Goal: Information Seeking & Learning: Learn about a topic

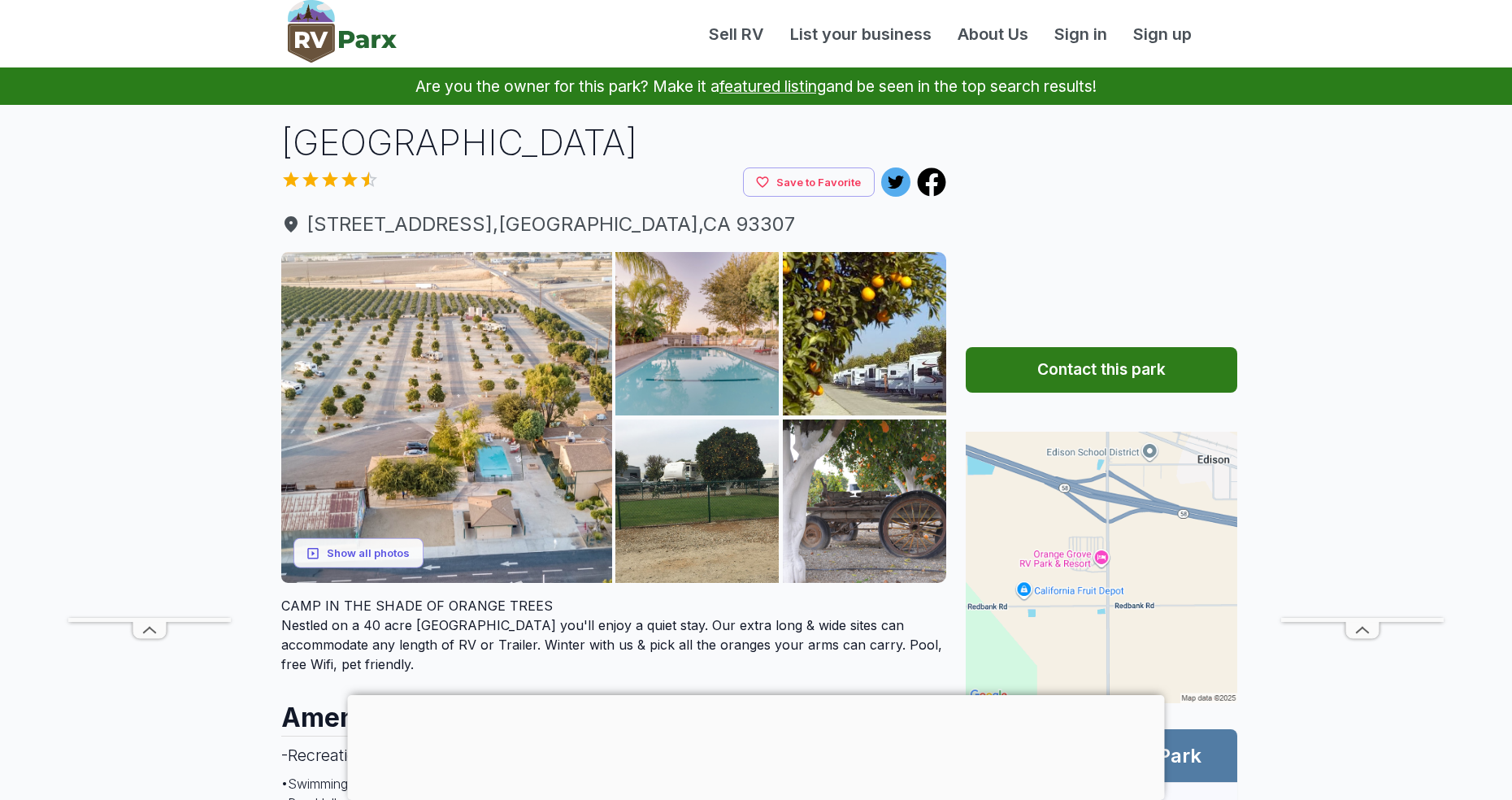
click at [391, 545] on button "Show all photos" at bounding box center [358, 553] width 130 height 30
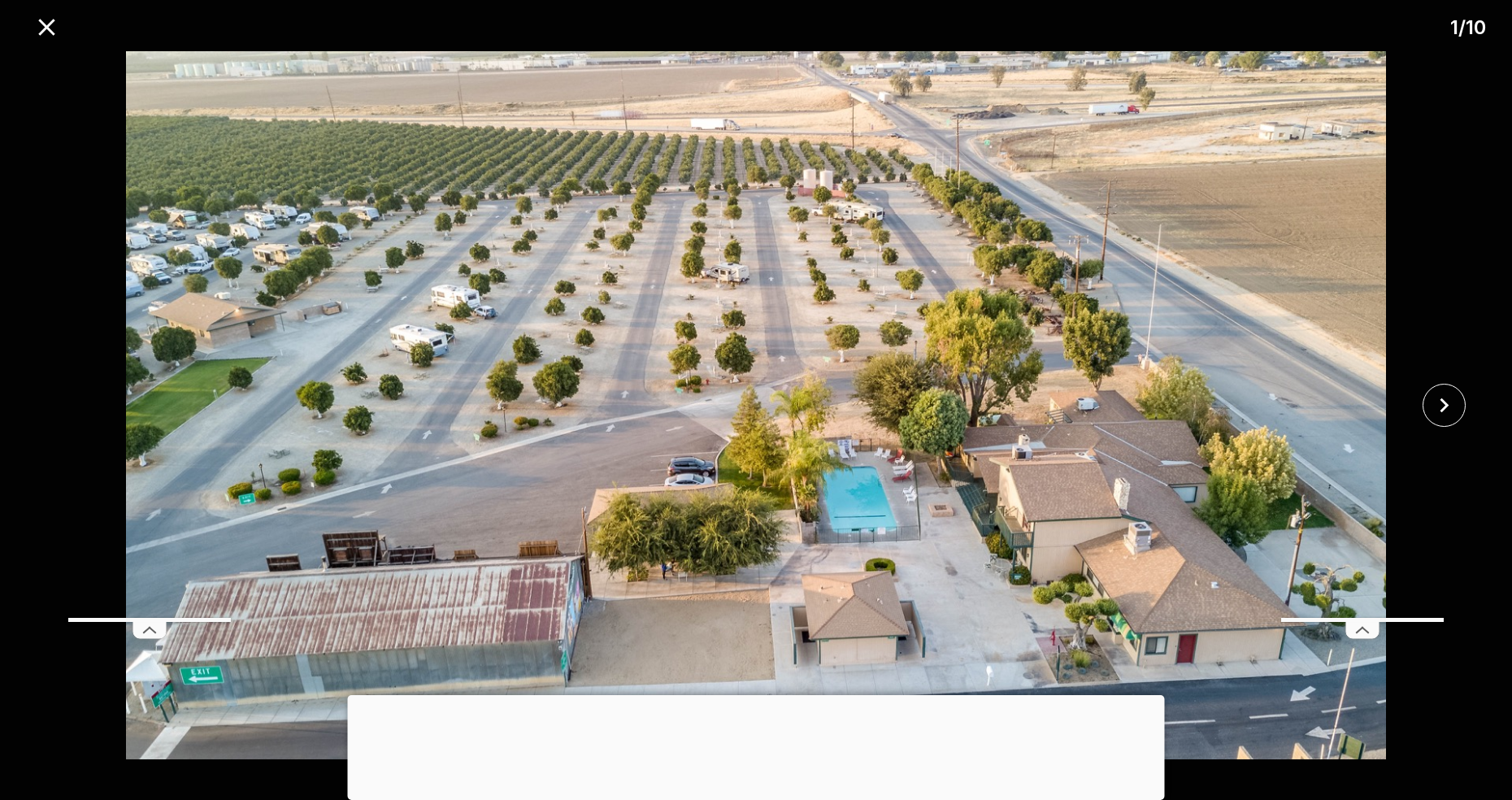
click at [1458, 406] on button "close" at bounding box center [1444, 406] width 43 height 43
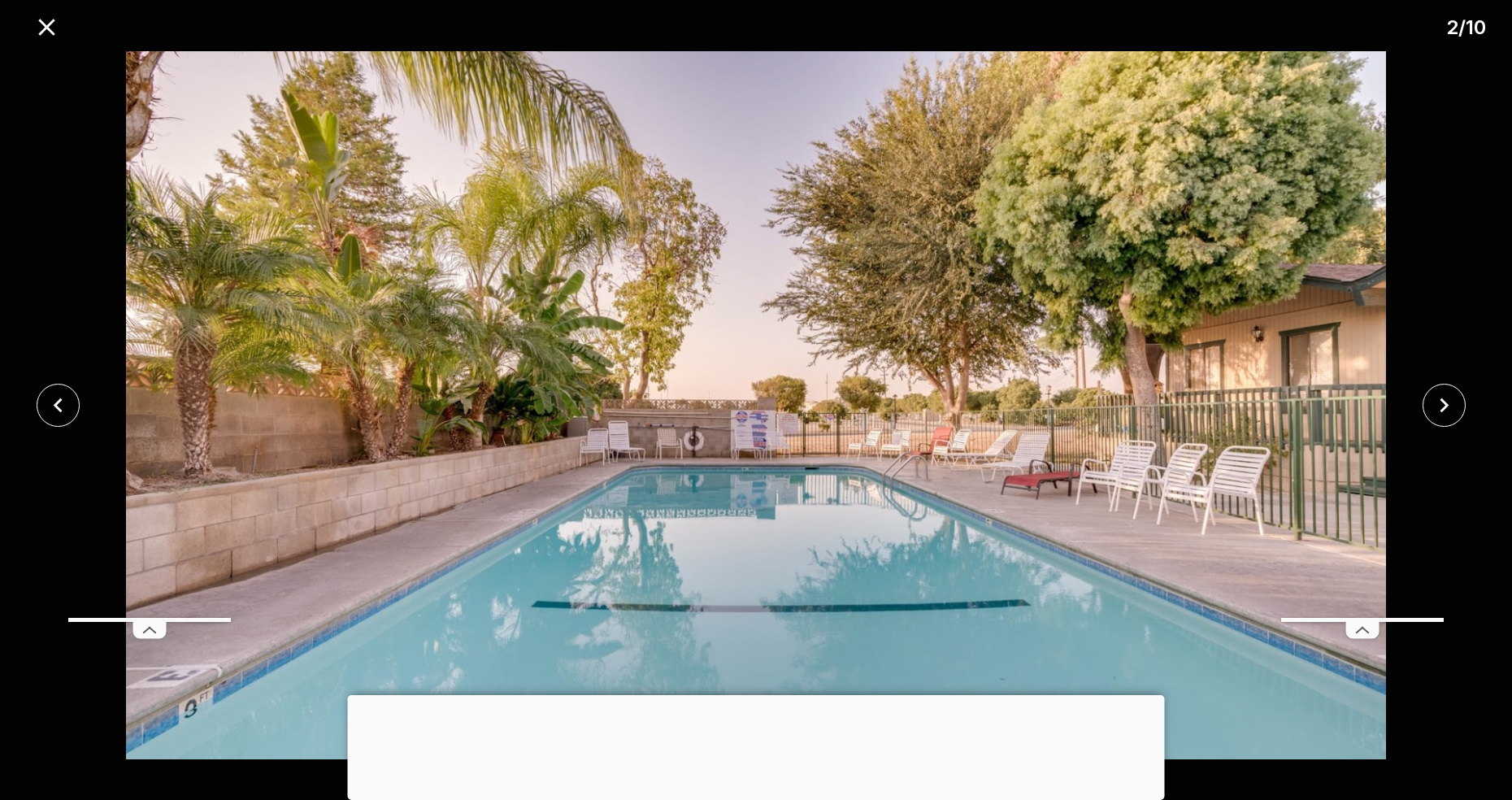
click at [1462, 407] on button "close" at bounding box center [1444, 406] width 43 height 43
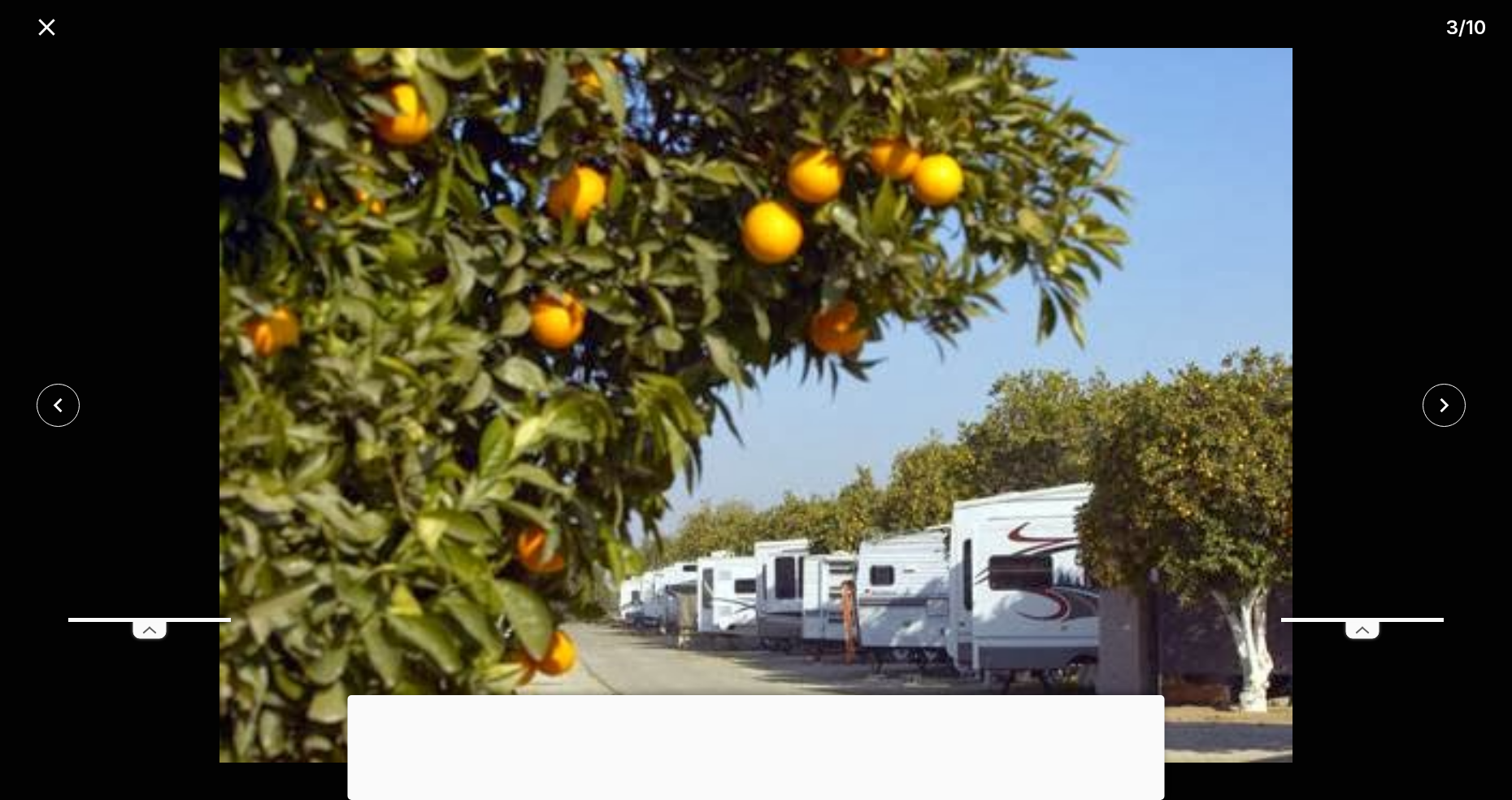
click at [1457, 406] on icon "close" at bounding box center [1443, 405] width 28 height 28
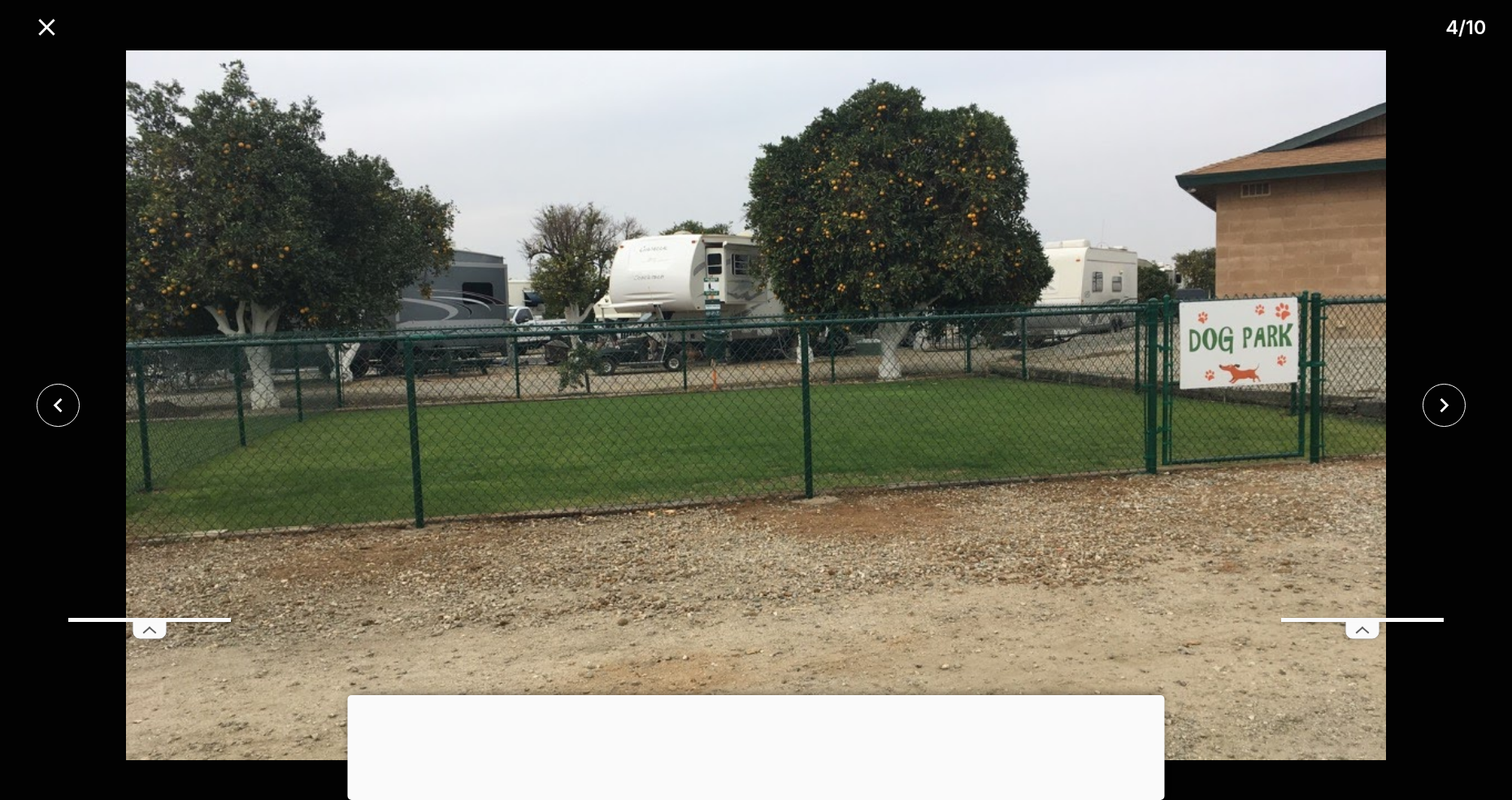
click at [1462, 406] on button "close" at bounding box center [1444, 406] width 43 height 43
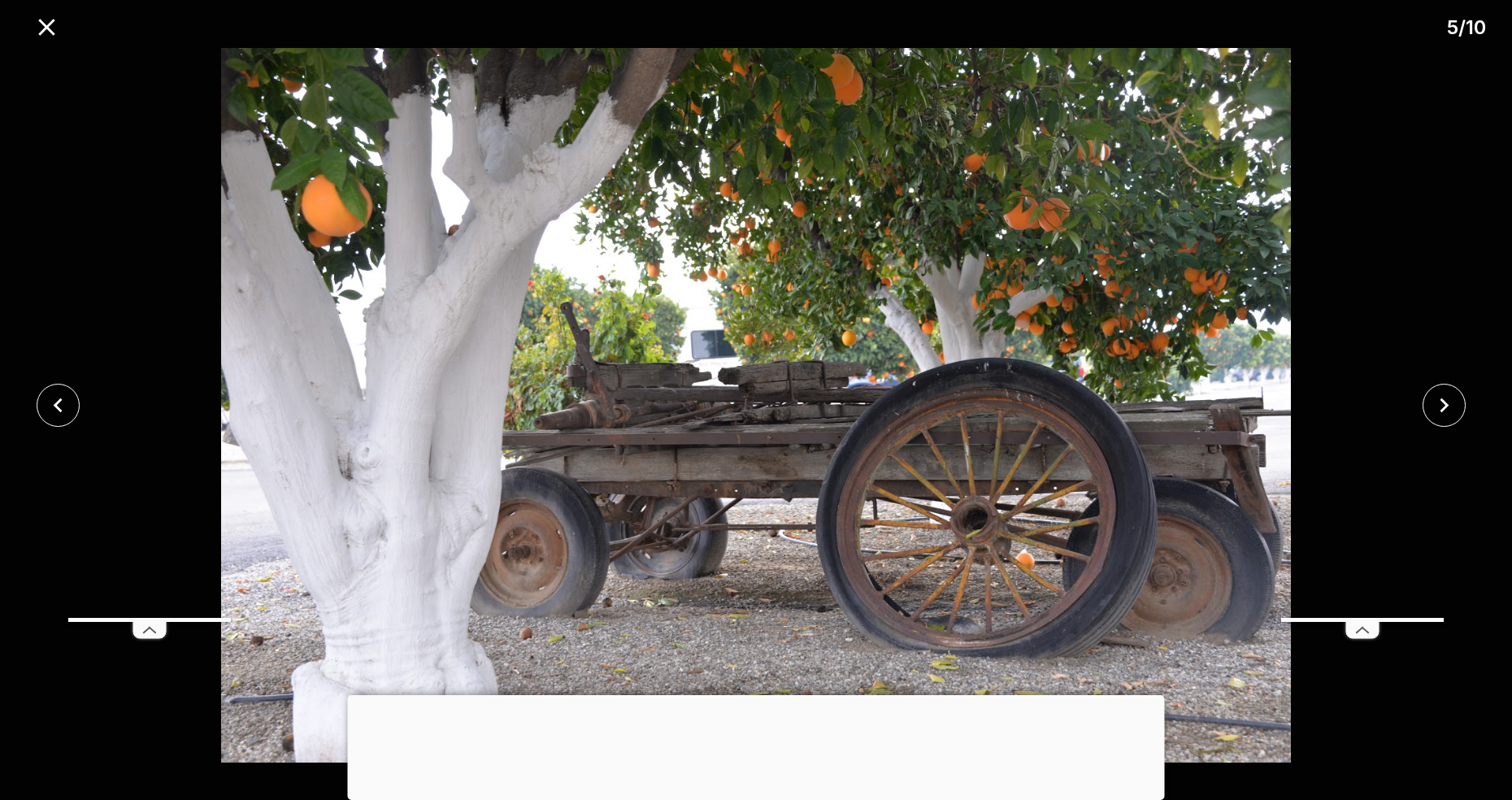
click at [1462, 406] on button "close" at bounding box center [1444, 406] width 43 height 43
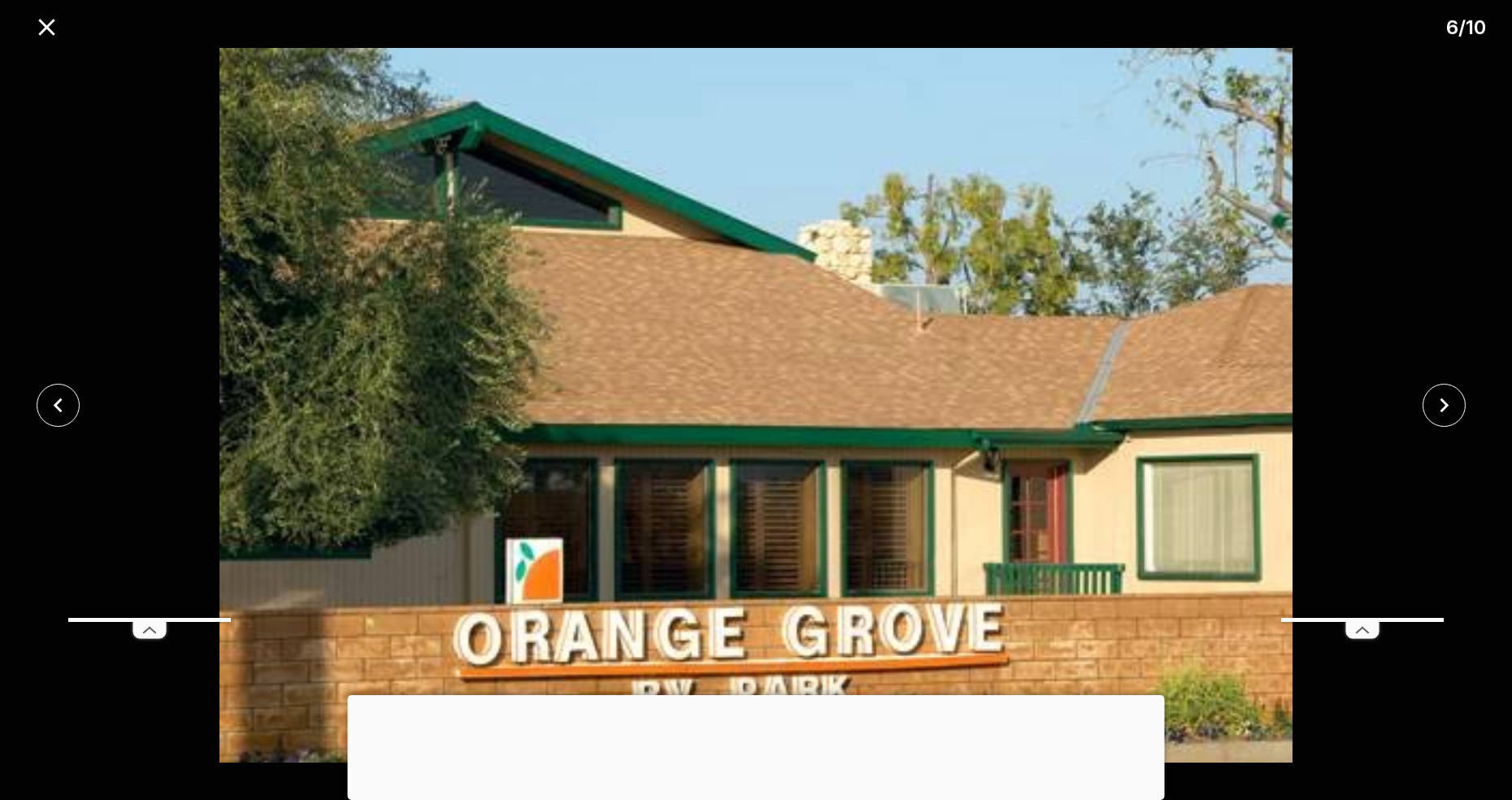
click at [1461, 408] on button "close" at bounding box center [1444, 406] width 43 height 43
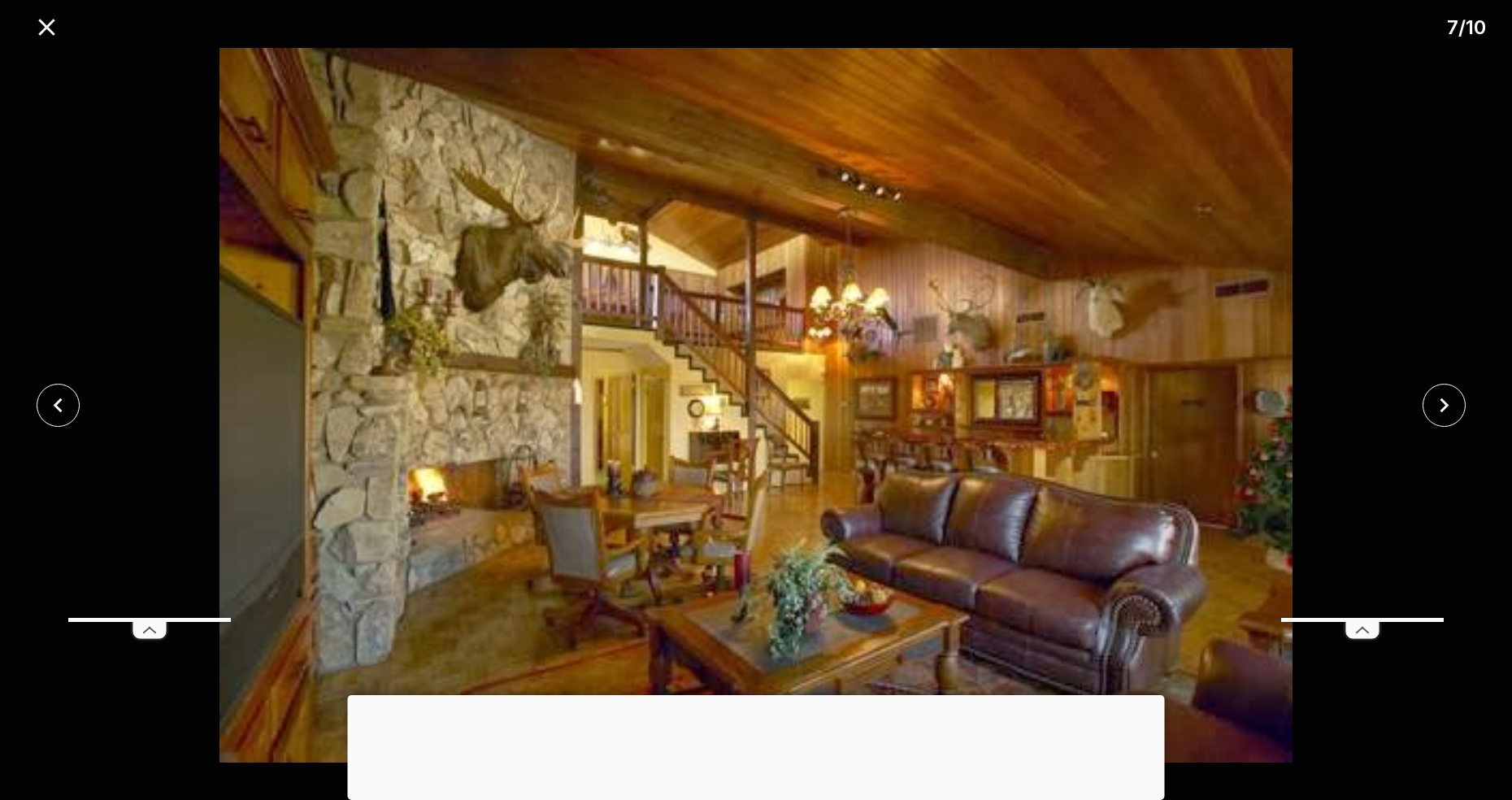
click at [1462, 409] on button "close" at bounding box center [1444, 406] width 43 height 43
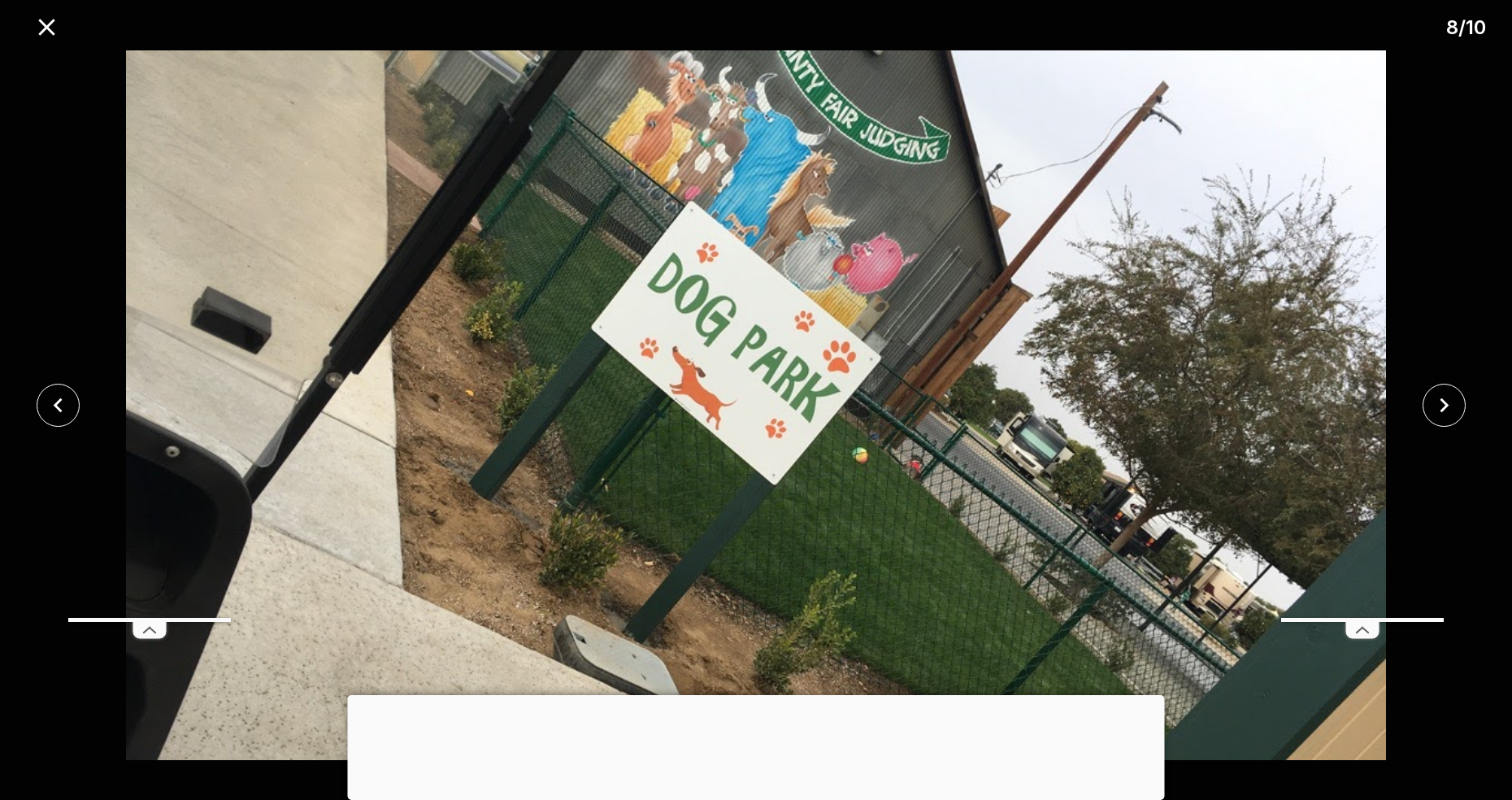
click at [1464, 405] on button "close" at bounding box center [1444, 406] width 43 height 43
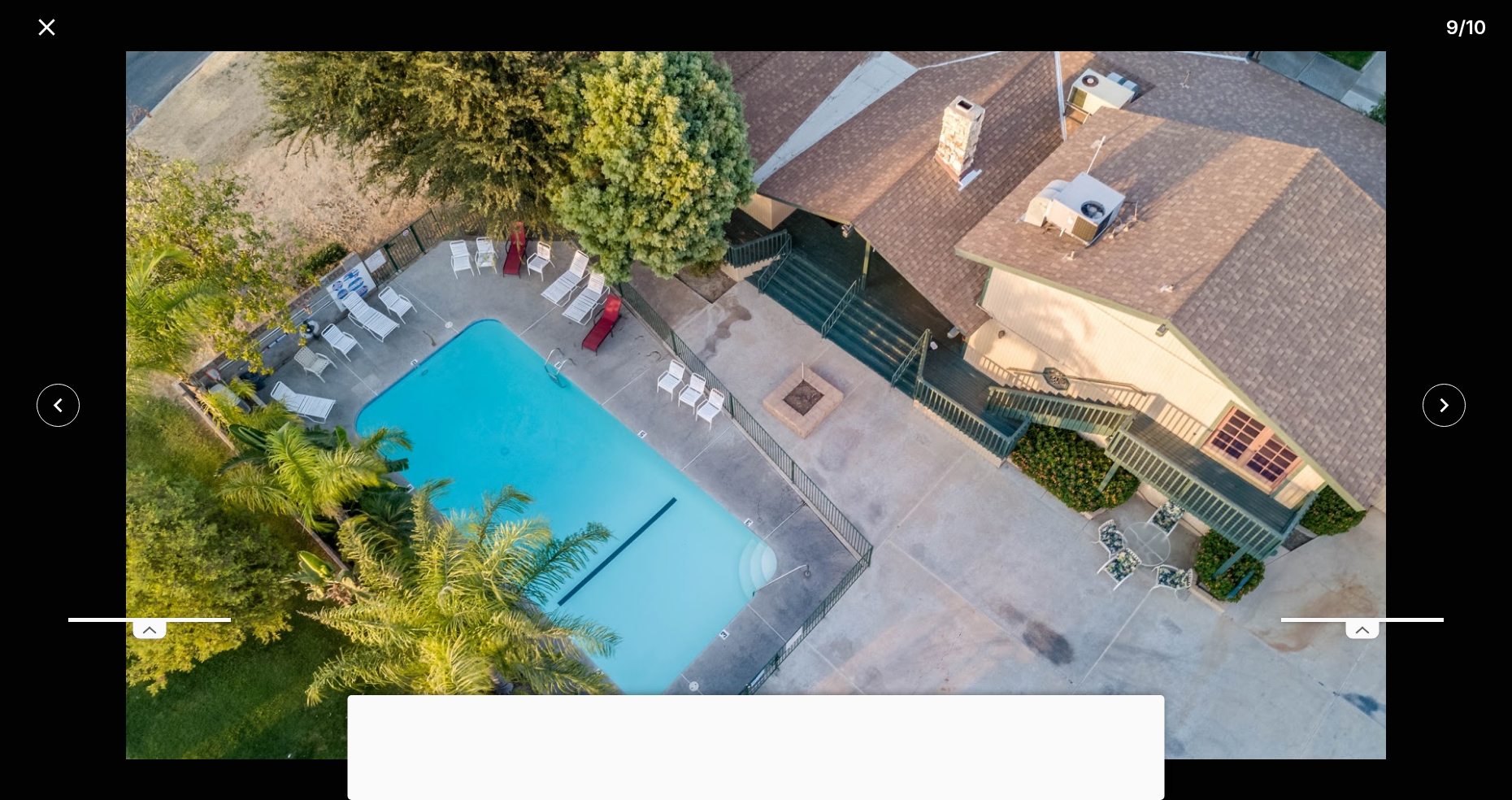
click at [1463, 406] on button "close" at bounding box center [1444, 406] width 43 height 43
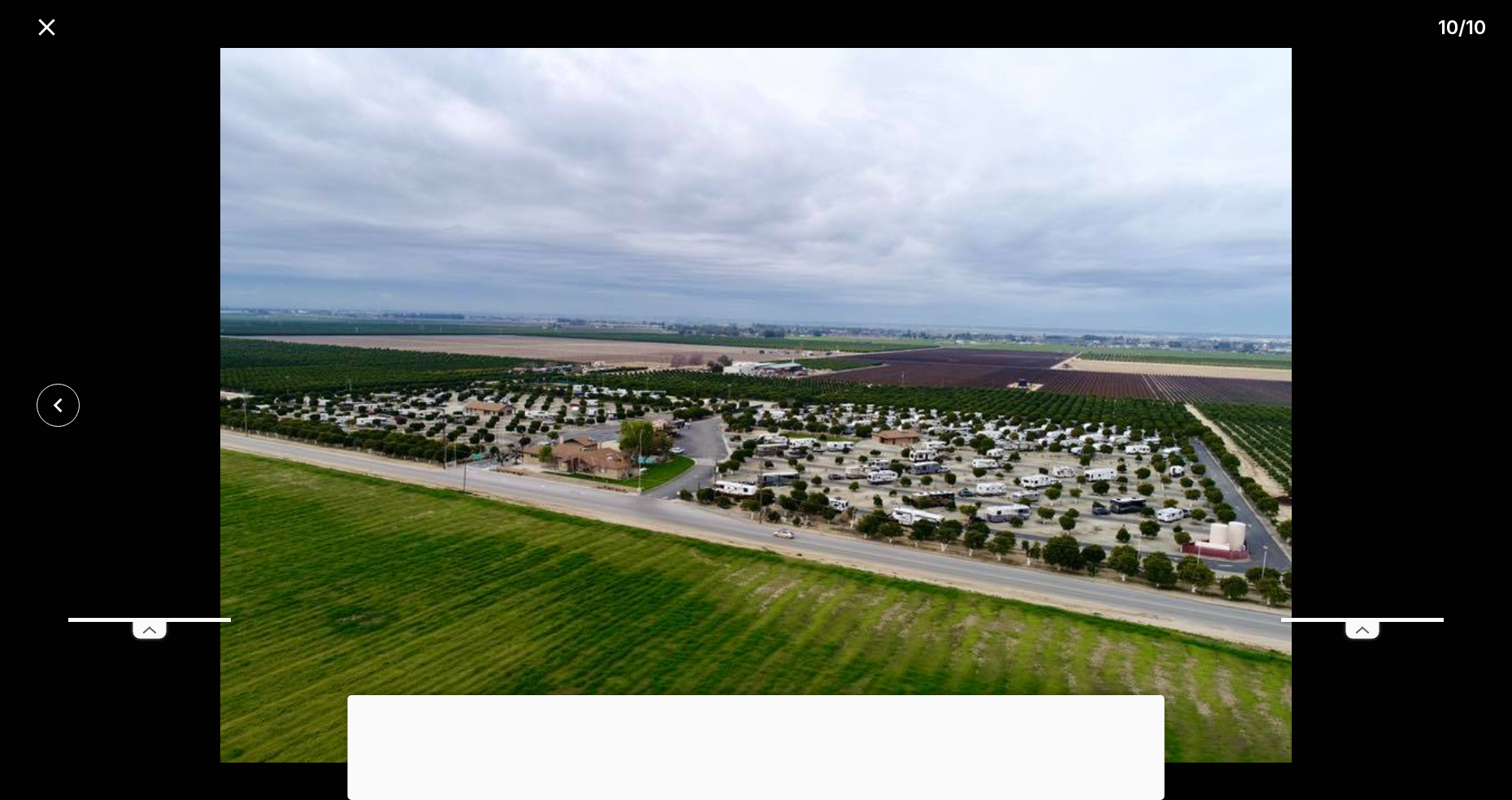
click at [1463, 408] on div at bounding box center [756, 405] width 1512 height 715
click at [45, 27] on icon "close" at bounding box center [46, 26] width 16 height 16
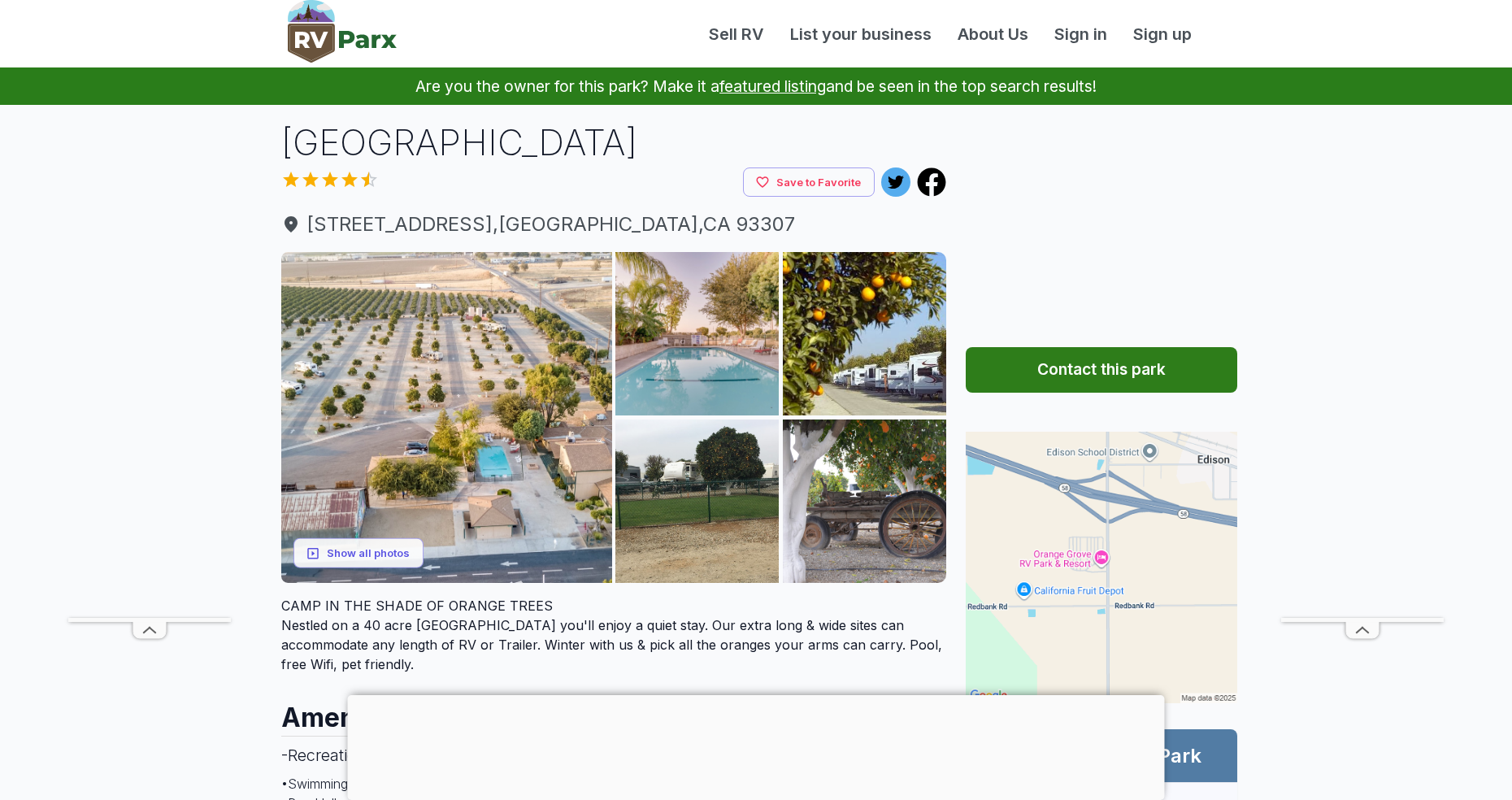
click at [555, 369] on img at bounding box center [447, 418] width 331 height 331
